Goal: Task Accomplishment & Management: Manage account settings

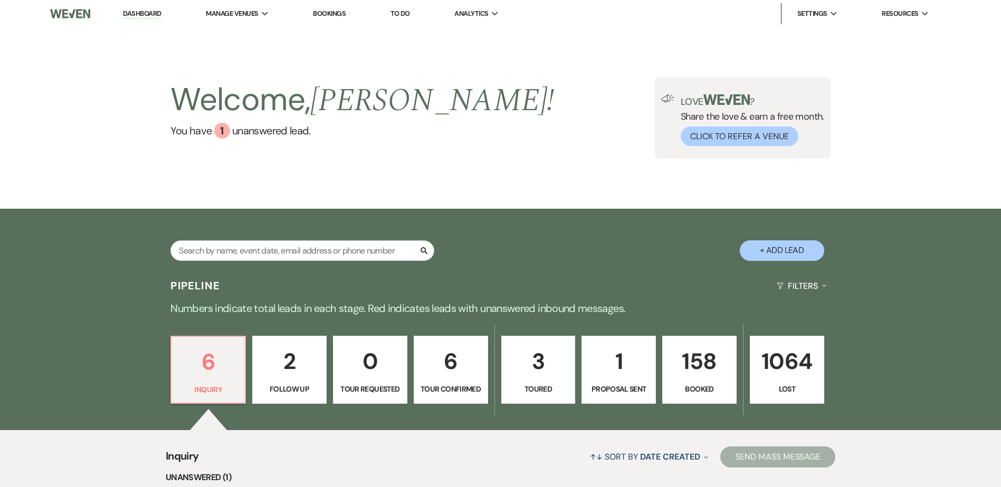
drag, startPoint x: 0, startPoint y: 0, endPoint x: 701, endPoint y: 385, distance: 799.5
click at [701, 385] on p "Booked" at bounding box center [699, 390] width 61 height 12
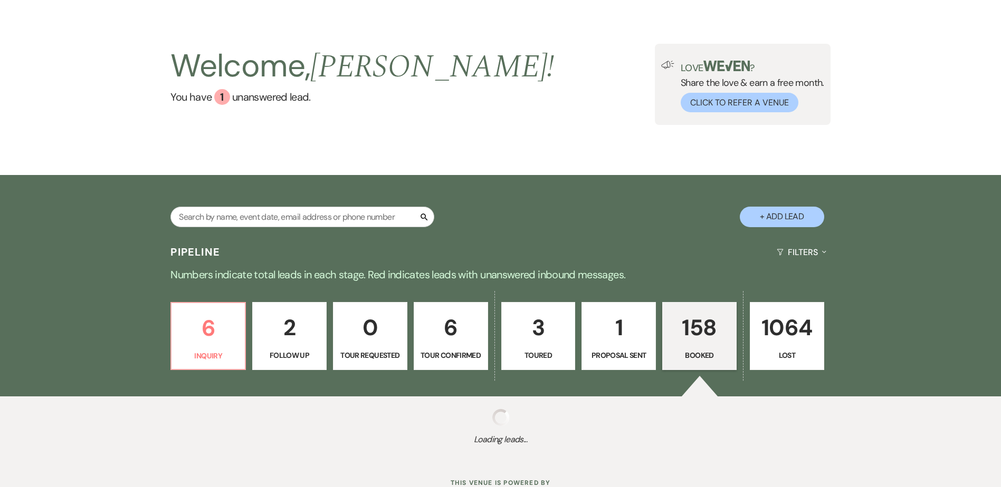
select select "7"
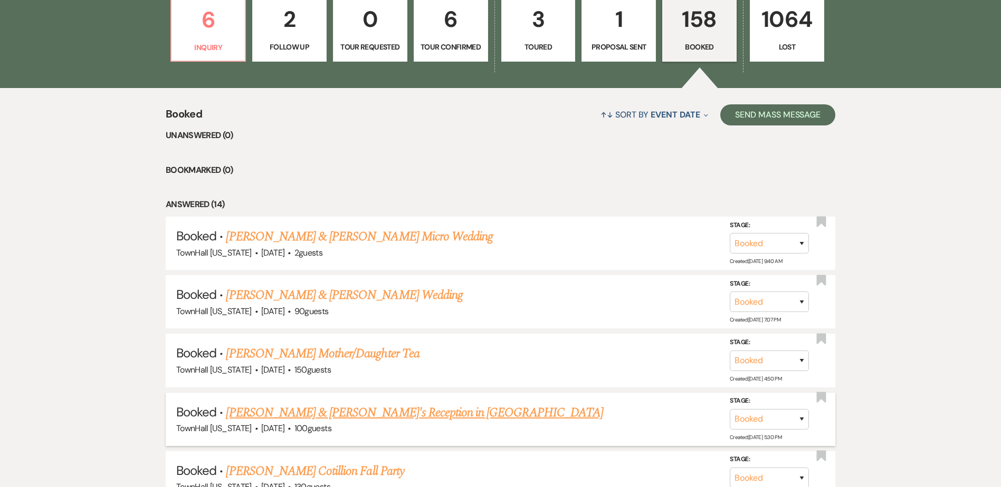
scroll to position [443, 0]
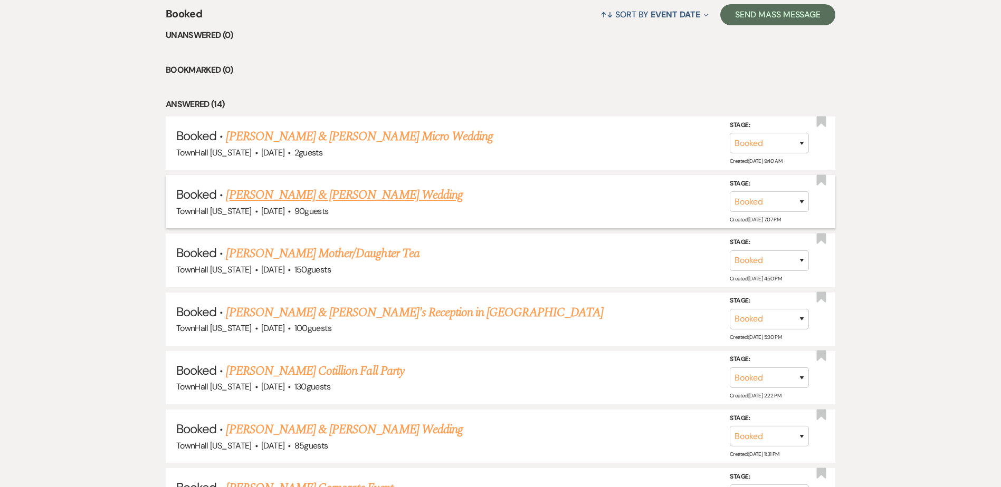
click at [371, 194] on link "[PERSON_NAME] & [PERSON_NAME] Wedding" at bounding box center [344, 195] width 236 height 19
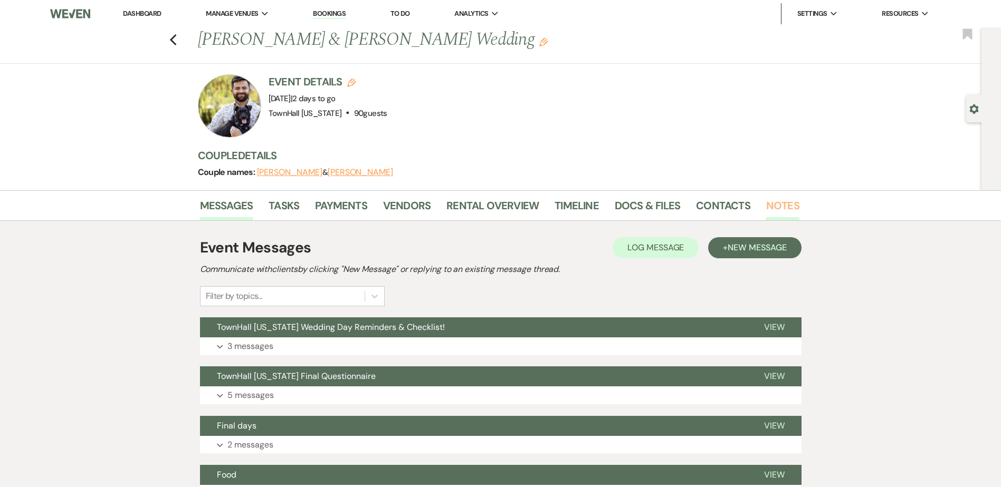
click at [786, 207] on link "Notes" at bounding box center [782, 208] width 33 height 23
